Goal: Task Accomplishment & Management: Manage account settings

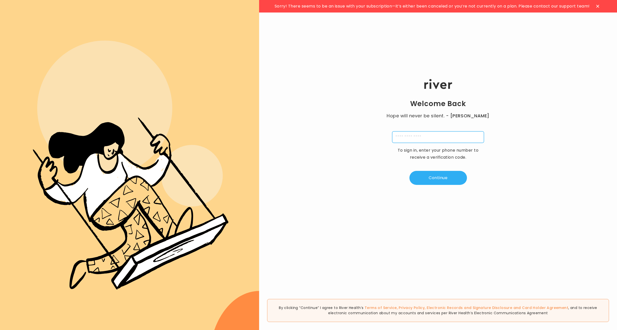
click at [423, 140] on input "tel" at bounding box center [438, 137] width 92 height 12
type input "**********"
click at [445, 179] on button "Continue" at bounding box center [438, 178] width 58 height 14
type input "*"
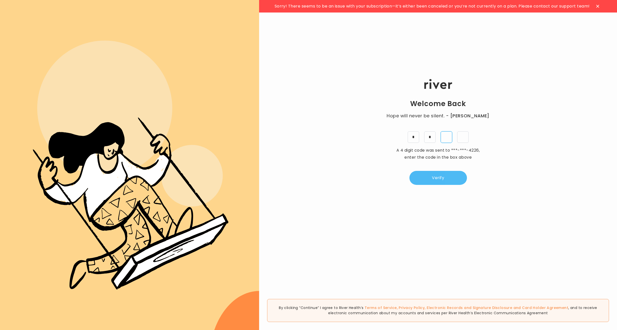
type input "*"
click at [445, 179] on button "Verify" at bounding box center [438, 178] width 58 height 14
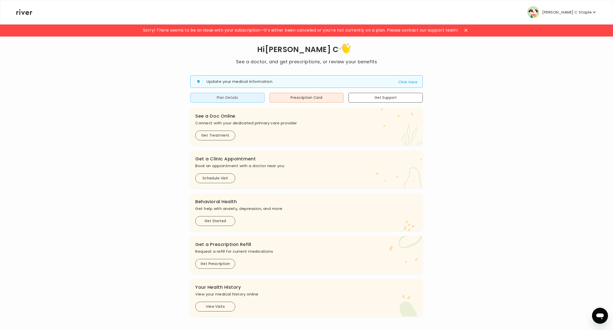
click at [245, 101] on button "Plan Details" at bounding box center [227, 98] width 74 height 10
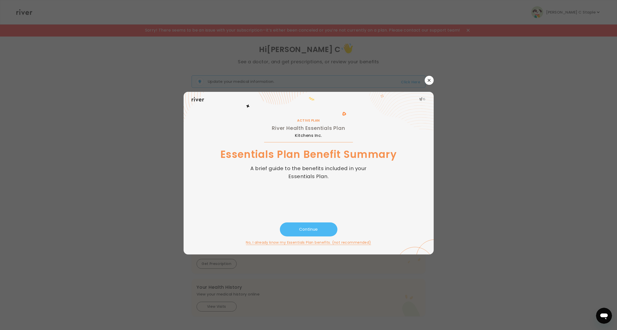
click at [326, 231] on button "Continue" at bounding box center [309, 229] width 58 height 14
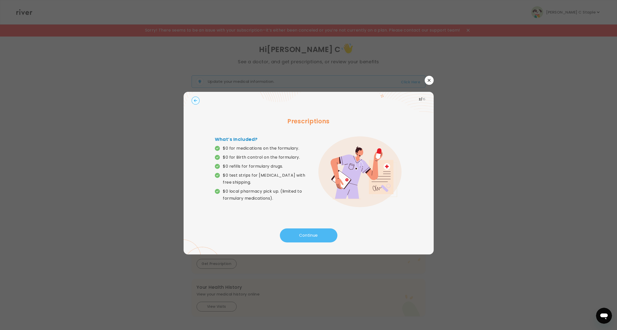
click at [308, 231] on button "Continue" at bounding box center [309, 235] width 58 height 14
click at [318, 234] on button "Continue" at bounding box center [309, 235] width 58 height 14
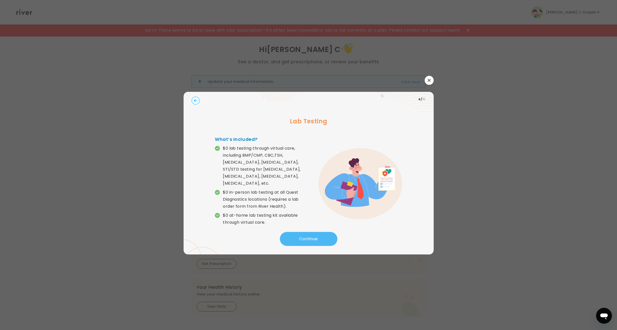
click at [318, 234] on button "Continue" at bounding box center [309, 239] width 58 height 14
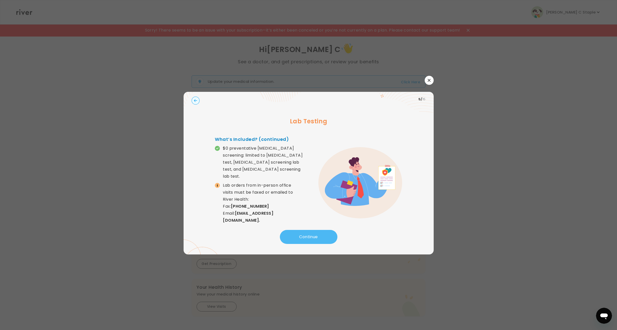
click at [318, 234] on button "Continue" at bounding box center [309, 237] width 58 height 14
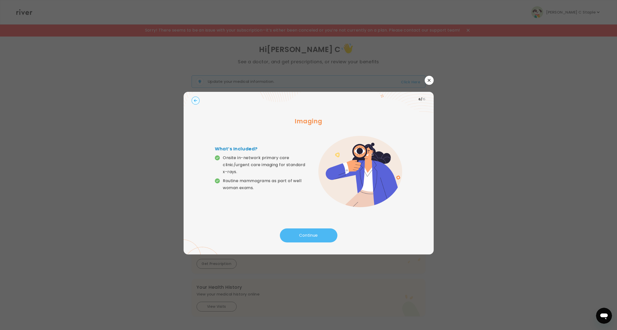
click at [318, 234] on button "Continue" at bounding box center [309, 235] width 58 height 14
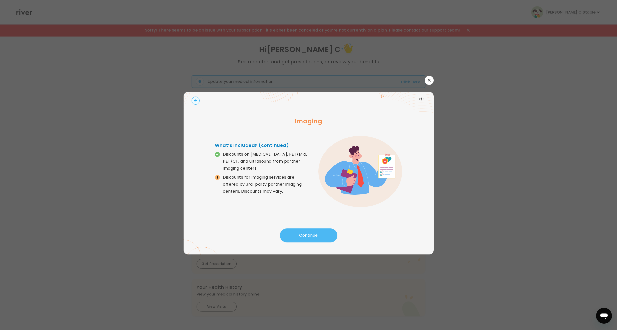
click at [318, 234] on button "Continue" at bounding box center [309, 235] width 58 height 14
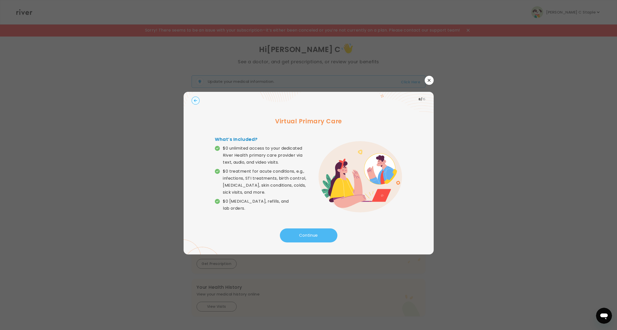
click at [318, 234] on button "Continue" at bounding box center [309, 235] width 58 height 14
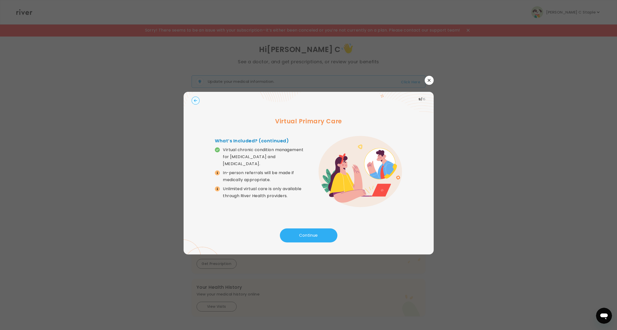
click at [199, 100] on circle "button" at bounding box center [196, 101] width 8 height 8
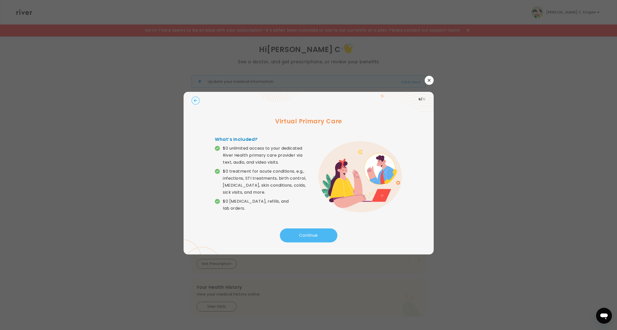
click at [311, 232] on button "Continue" at bounding box center [309, 235] width 58 height 14
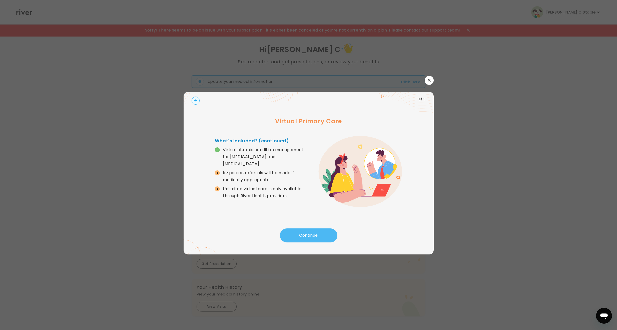
click at [311, 232] on button "Continue" at bounding box center [309, 235] width 58 height 14
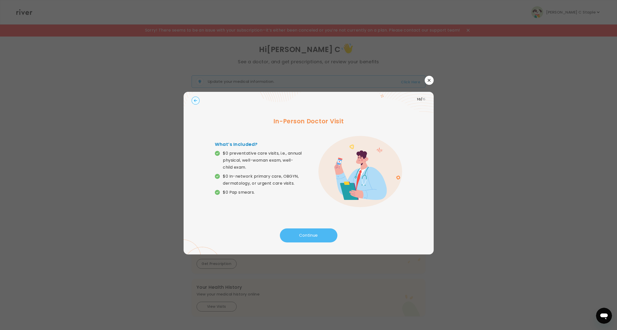
click at [302, 236] on button "Continue" at bounding box center [309, 235] width 58 height 14
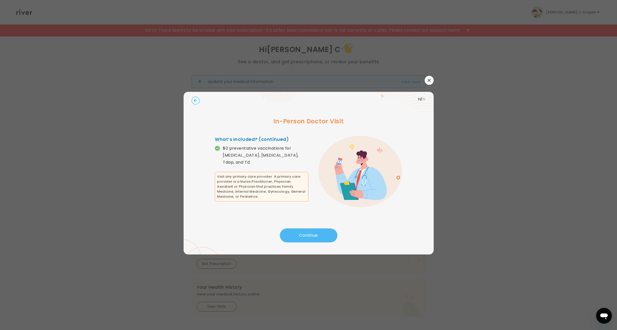
click at [302, 236] on button "Continue" at bounding box center [309, 235] width 58 height 14
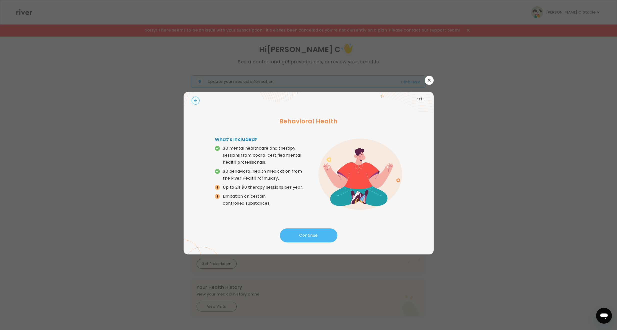
click at [302, 236] on button "Continue" at bounding box center [309, 235] width 58 height 14
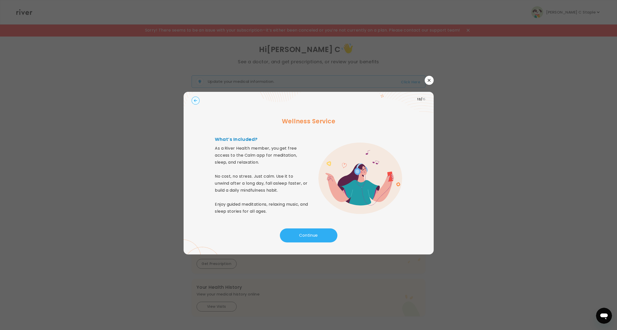
click at [192, 98] on icon "button" at bounding box center [196, 101] width 8 height 8
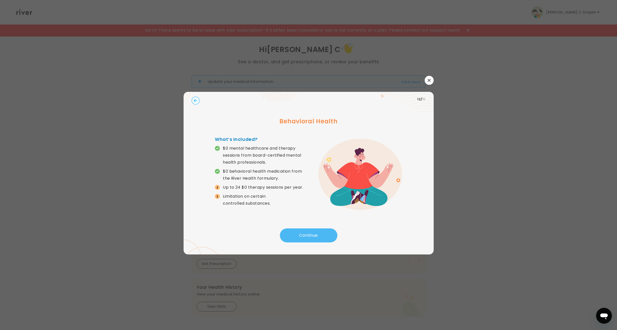
click at [309, 235] on button "Continue" at bounding box center [309, 235] width 58 height 14
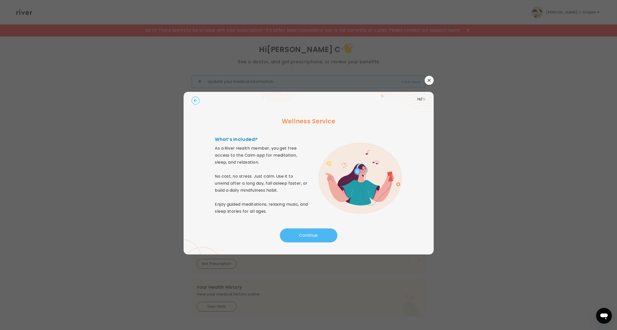
click at [309, 235] on button "Continue" at bounding box center [309, 235] width 58 height 14
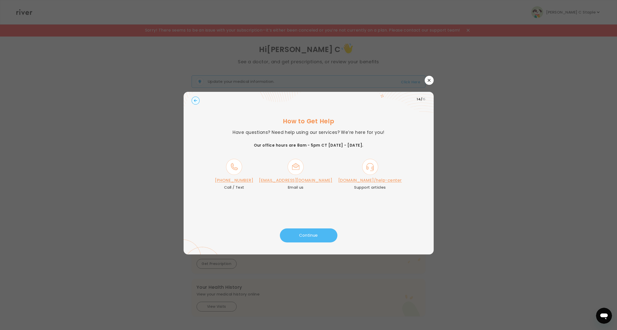
click at [309, 235] on button "Continue" at bounding box center [309, 235] width 58 height 14
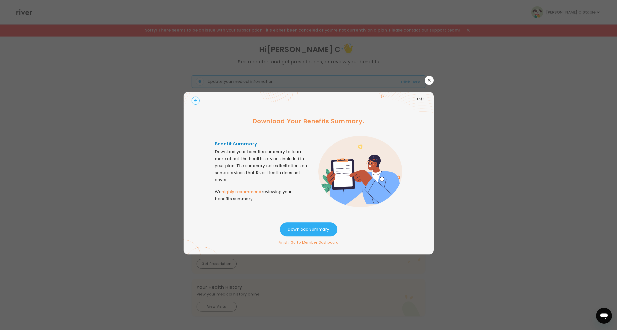
click at [429, 80] on icon "button" at bounding box center [429, 80] width 3 height 3
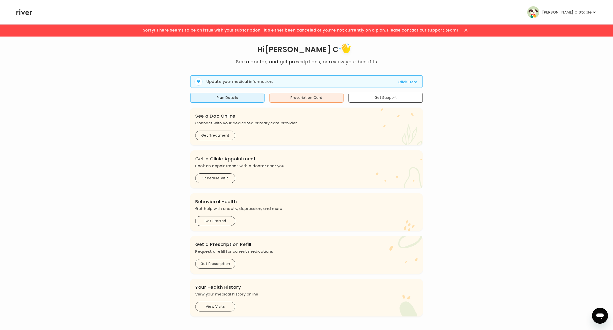
click at [590, 11] on p "Terrill C Staple" at bounding box center [567, 12] width 50 height 7
click at [492, 95] on div "Hi Terrill C See a doctor, and get prescriptions, or review your benefits Updat…" at bounding box center [306, 179] width 581 height 275
click at [319, 100] on button "Prescription Card" at bounding box center [307, 98] width 74 height 10
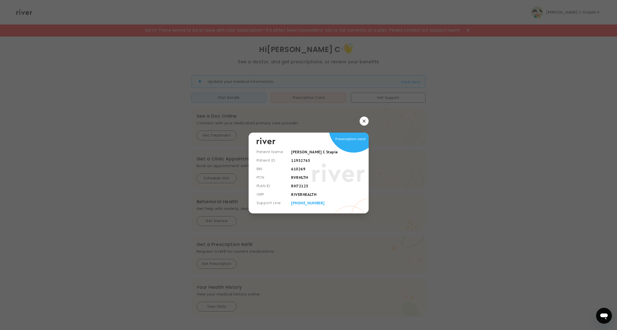
click at [458, 146] on div at bounding box center [308, 165] width 617 height 330
click at [367, 122] on button "button" at bounding box center [364, 121] width 9 height 9
